Goal: Navigation & Orientation: Find specific page/section

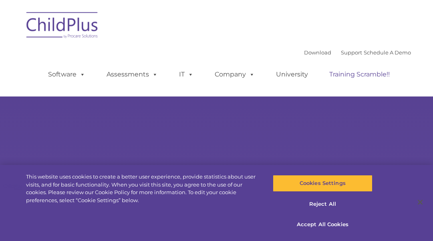
select select "MEDIUM"
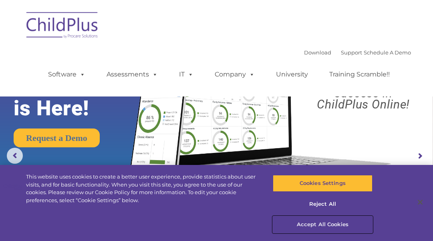
click at [332, 225] on button "Accept All Cookies" at bounding box center [323, 225] width 100 height 17
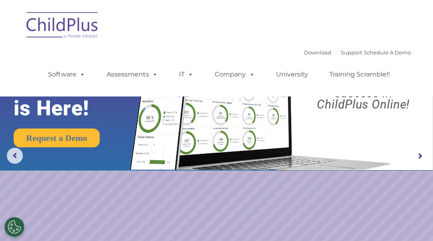
click at [72, 26] on img at bounding box center [62, 26] width 80 height 40
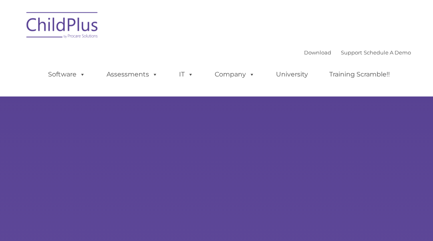
type input ""
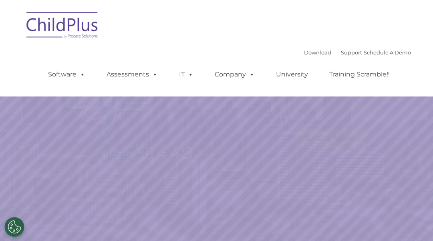
select select "MEDIUM"
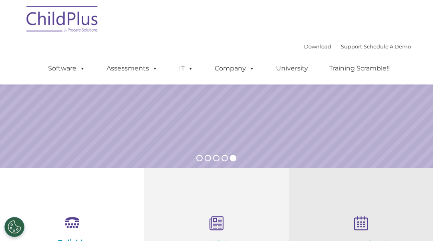
scroll to position [128, 0]
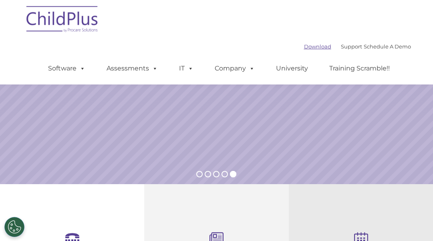
click at [305, 45] on link "Download" at bounding box center [317, 46] width 27 height 6
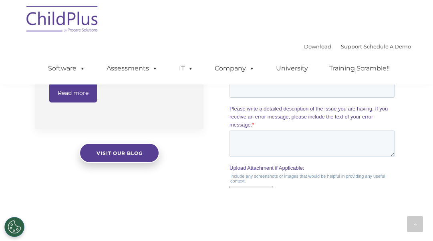
scroll to position [805, 0]
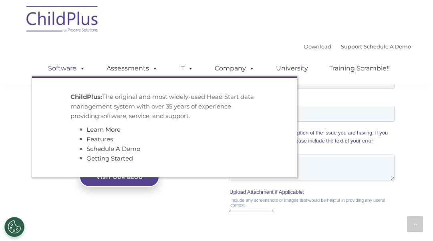
click at [80, 69] on span at bounding box center [81, 69] width 9 height 8
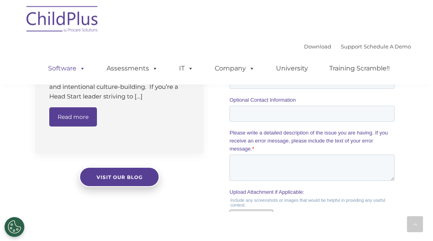
click at [81, 68] on span at bounding box center [81, 69] width 9 height 8
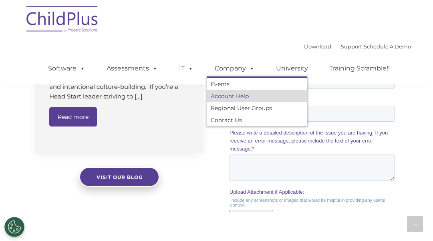
click at [248, 97] on link "Account Help" at bounding box center [257, 96] width 100 height 12
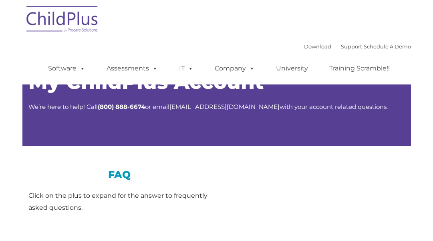
type input ""
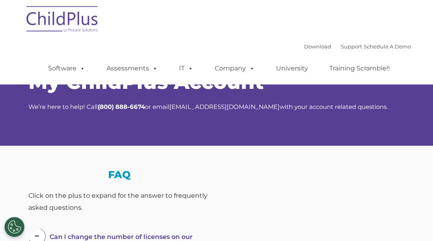
select select "MEDIUM"
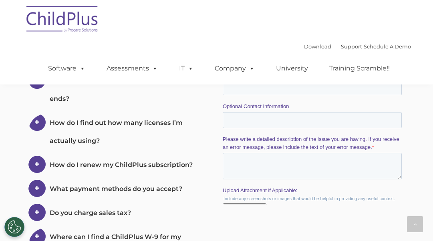
scroll to position [340, 0]
click at [304, 49] on link "Download" at bounding box center [317, 46] width 27 height 6
click at [67, 20] on img at bounding box center [62, 20] width 80 height 40
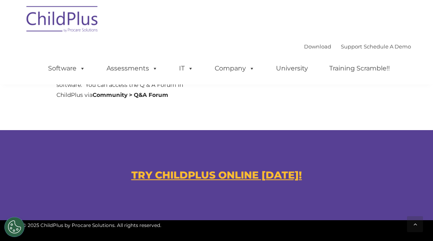
scroll to position [438, 0]
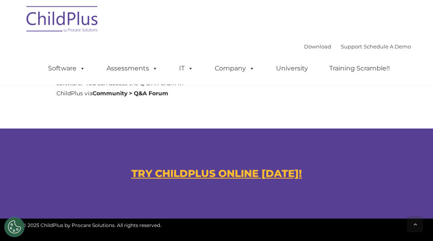
click at [243, 171] on u "TRY CHILDPLUS ONLINE [DATE]!" at bounding box center [217, 174] width 171 height 12
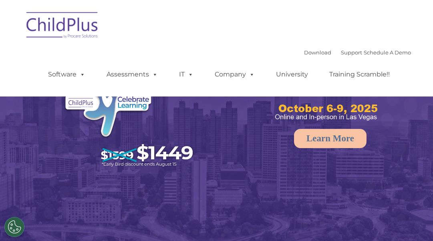
select select "MEDIUM"
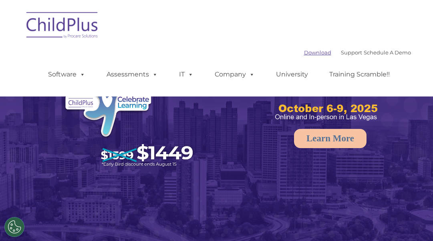
click at [304, 54] on link "Download" at bounding box center [317, 52] width 27 height 6
